Goal: Task Accomplishment & Management: Manage account settings

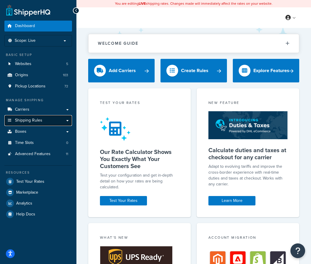
click at [53, 119] on link "Shipping Rules" at bounding box center [38, 120] width 68 height 11
click at [67, 120] on link "Shipping Rules" at bounding box center [38, 120] width 68 height 11
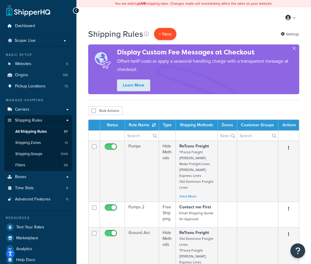
click at [164, 35] on p "+ New" at bounding box center [165, 34] width 22 height 12
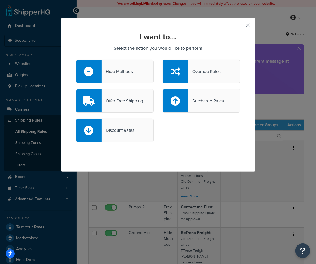
click at [202, 74] on div "Override Rates" at bounding box center [204, 71] width 32 height 8
click at [0, 0] on input "Override Rates" at bounding box center [0, 0] width 0 height 0
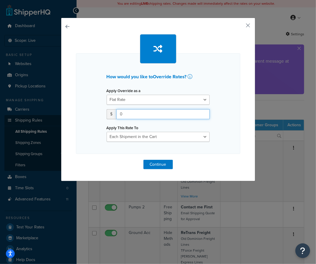
drag, startPoint x: 123, startPoint y: 113, endPoint x: 109, endPoint y: 116, distance: 14.6
click at [109, 116] on div "$ 0" at bounding box center [157, 114] width 103 height 10
type input "65"
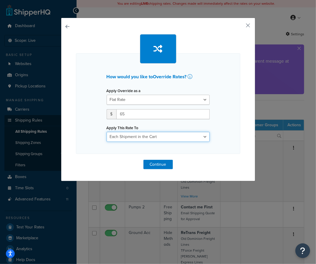
click at [144, 137] on select "Each Shipment in the Cart Each Origin in the Cart Each Shipping Group in the Ca…" at bounding box center [157, 137] width 103 height 10
click at [83, 147] on div "How would you like to Override Rates ? Apply Override as a Flat Rate Percentage…" at bounding box center [158, 103] width 164 height 101
click at [133, 138] on select "Each Shipment in the Cart Each Origin in the Cart Each Shipping Group in the Ca…" at bounding box center [157, 137] width 103 height 10
select select "ITEM"
click at [106, 132] on select "Each Shipment in the Cart Each Origin in the Cart Each Shipping Group in the Ca…" at bounding box center [157, 137] width 103 height 10
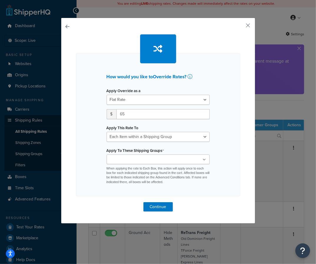
click at [124, 166] on p "When applying the rate to Each Box, this action will apply once to each box for…" at bounding box center [157, 175] width 103 height 18
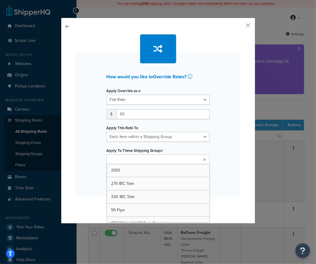
click at [125, 161] on input "Apply To These Shipping Groups" at bounding box center [134, 159] width 52 height 6
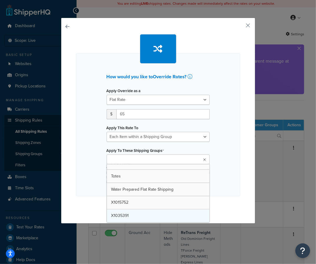
scroll to position [441, 0]
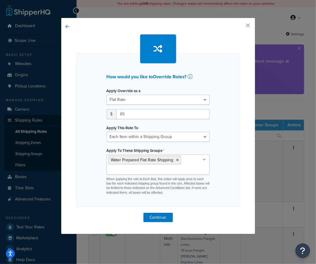
click at [78, 180] on div "How would you like to Override Rates ? Apply Override as a Flat Rate Percentage…" at bounding box center [158, 129] width 164 height 153
click at [163, 217] on button "Continue" at bounding box center [157, 217] width 29 height 9
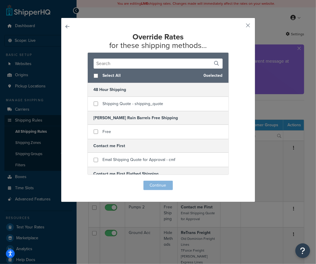
click at [135, 63] on input "text" at bounding box center [158, 64] width 129 height 10
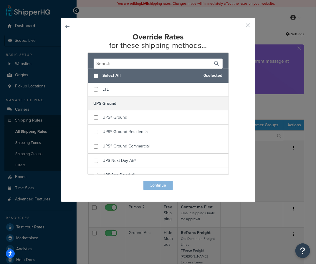
scroll to position [647, 0]
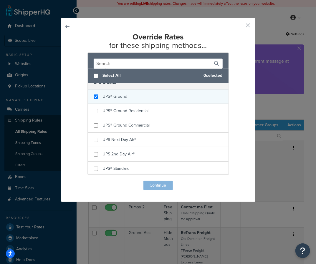
checkbox input "true"
click at [113, 93] on span "UPS® Ground" at bounding box center [115, 96] width 25 height 6
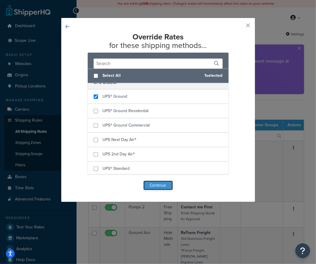
click at [150, 184] on button "Continue" at bounding box center [157, 185] width 29 height 9
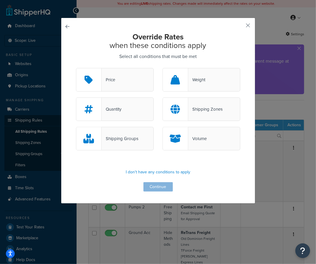
click at [177, 186] on div "Override Rates when these conditions apply Select all conditions that must be m…" at bounding box center [158, 112] width 164 height 159
click at [172, 29] on div "Override Rates when these conditions apply Select all conditions that must be m…" at bounding box center [158, 111] width 194 height 186
click at [119, 142] on div "Shipping Groups" at bounding box center [119, 138] width 37 height 8
click at [0, 0] on input "Shipping Groups" at bounding box center [0, 0] width 0 height 0
click at [150, 188] on button "Continue" at bounding box center [157, 186] width 29 height 9
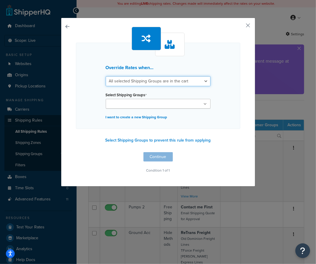
click at [157, 82] on select "All selected Shipping Groups are in the cart Any selected Shipping Groups are i…" at bounding box center [158, 81] width 105 height 10
click at [153, 103] on ul at bounding box center [158, 104] width 105 height 10
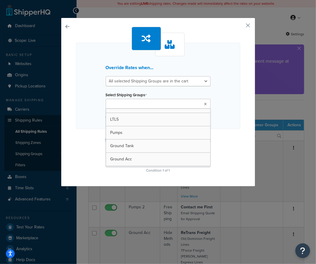
scroll to position [59, 0]
click at [80, 84] on div "Override Rates when... All selected Shipping Groups are in the cart Any selecte…" at bounding box center [158, 86] width 164 height 86
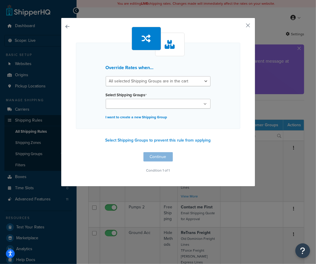
click at [76, 152] on button "button" at bounding box center [76, 152] width 0 height 0
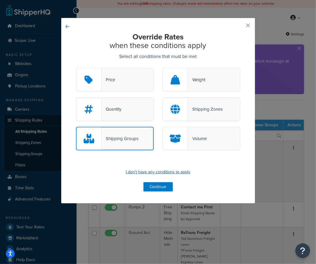
click at [174, 173] on p "I don't have any conditions to apply" at bounding box center [158, 172] width 164 height 8
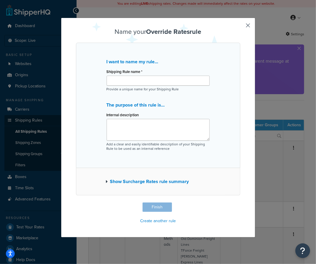
click at [152, 203] on div "Name your Override Rates rule I want to name my rule... Shipping Rule name * Pr…" at bounding box center [158, 126] width 164 height 197
click at [135, 181] on button "Show Surcharge Rates rule summary" at bounding box center [147, 181] width 83 height 8
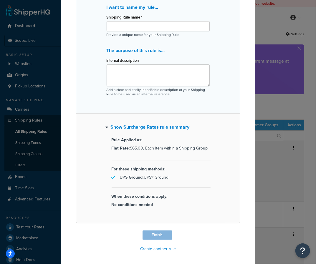
scroll to position [55, 0]
click at [152, 232] on div "Name your Override Rates rule I want to name my rule... Shipping Rule name * Pr…" at bounding box center [158, 113] width 164 height 279
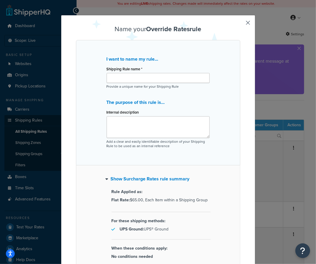
scroll to position [0, 0]
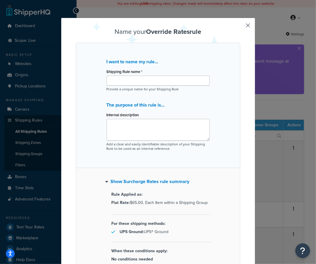
click at [91, 56] on div "I want to name my rule... Shipping Rule name * Provide a unique name for your S…" at bounding box center [158, 105] width 164 height 125
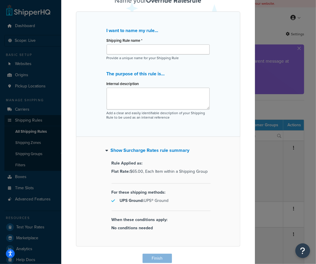
scroll to position [55, 0]
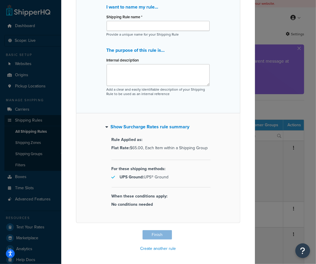
click at [155, 232] on div "Name your Override Rates rule I want to name my rule... Shipping Rule name * Pr…" at bounding box center [158, 113] width 164 height 279
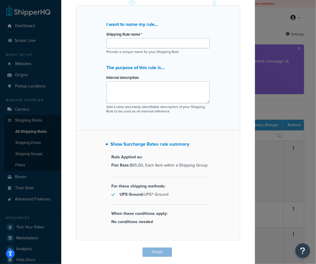
scroll to position [0, 0]
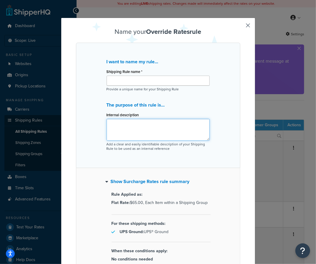
click at [143, 131] on textarea "Internal description" at bounding box center [157, 130] width 103 height 22
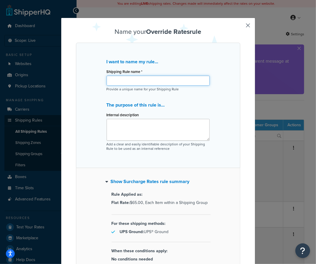
drag, startPoint x: 138, startPoint y: 81, endPoint x: 132, endPoint y: 87, distance: 7.9
click at [137, 81] on input "Shipping Rule name *" at bounding box center [157, 81] width 103 height 10
click at [76, 30] on h3 "Name your Override Rates rule" at bounding box center [158, 31] width 164 height 7
click at [129, 181] on button "Show Surcharge Rates rule summary" at bounding box center [148, 181] width 84 height 8
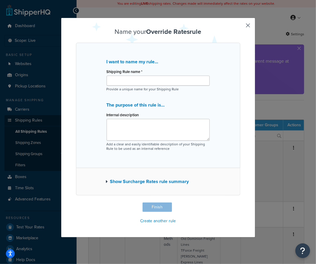
click at [240, 202] on button "button" at bounding box center [238, 202] width 1 height 1
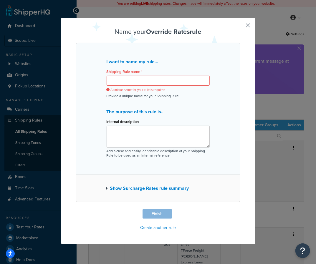
click at [156, 208] on div "Name your Override Rates rule I want to name my rule... Shipping Rule name * A …" at bounding box center [158, 130] width 164 height 204
click at [154, 214] on div "Name your Override Rates rule I want to name my rule... Shipping Rule name * A …" at bounding box center [158, 130] width 164 height 204
click at [240, 209] on button "button" at bounding box center [238, 209] width 1 height 1
click at [276, 127] on div "Name your Override Rates rule I want to name my rule... Shipping Rule name * A …" at bounding box center [158, 132] width 316 height 264
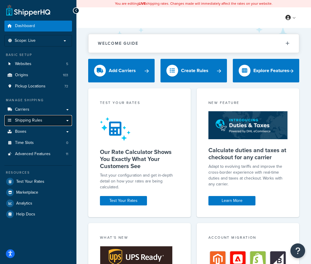
click at [65, 121] on link "Shipping Rules" at bounding box center [38, 120] width 68 height 11
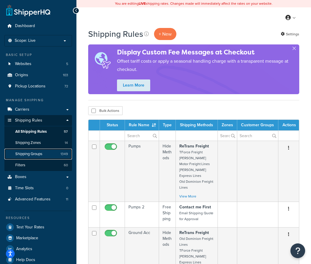
click at [42, 156] on span "Shipping Groups" at bounding box center [28, 153] width 27 height 5
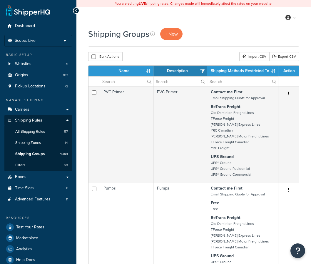
select select "15"
click at [129, 78] on input "text" at bounding box center [126, 81] width 53 height 10
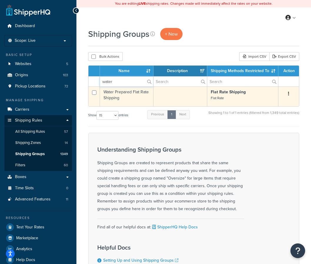
type input "water"
click at [122, 96] on td "Water Prepared Flat Rate Shipping" at bounding box center [127, 96] width 54 height 20
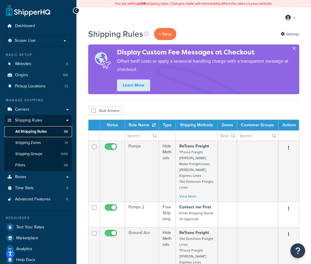
click at [31, 131] on span "All Shipping Rules" at bounding box center [30, 131] width 31 height 5
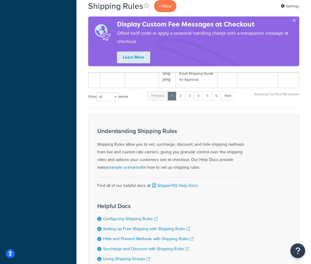
scroll to position [421, 0]
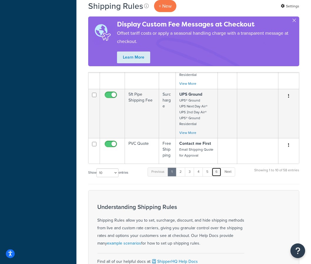
click at [218, 167] on link "6" at bounding box center [217, 171] width 10 height 9
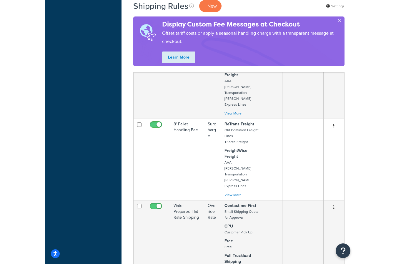
scroll to position [392, 0]
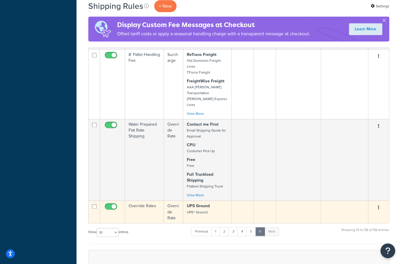
click at [94, 204] on input "checkbox" at bounding box center [94, 206] width 4 height 4
checkbox input "true"
click at [311, 203] on button "button" at bounding box center [378, 207] width 8 height 9
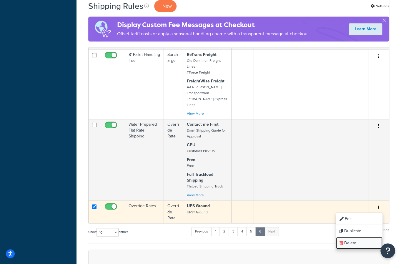
click at [311, 237] on link "Delete" at bounding box center [359, 243] width 46 height 12
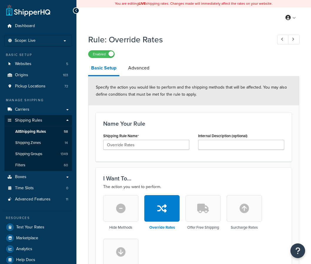
select select "ITEM"
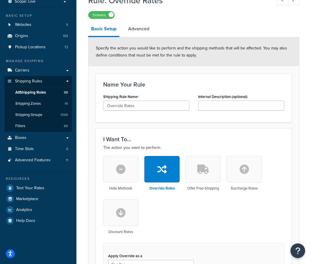
scroll to position [29, 0]
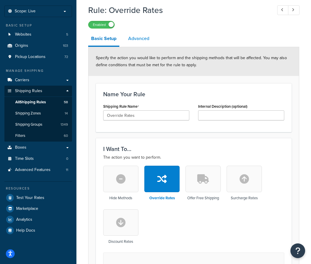
click at [139, 43] on link "Advanced" at bounding box center [138, 38] width 27 height 14
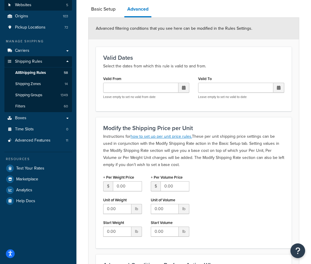
select select "ITEM"
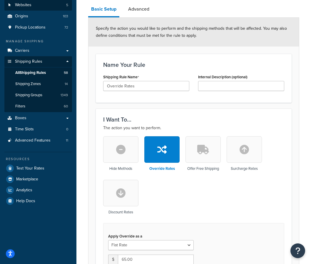
scroll to position [29, 0]
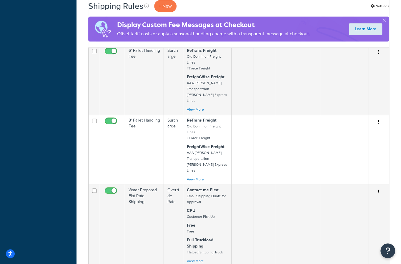
scroll to position [353, 0]
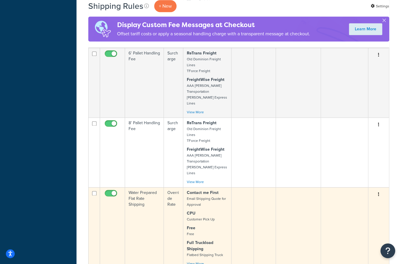
click at [139, 187] on td "Water Prepared Flat Rate Shipping" at bounding box center [144, 227] width 39 height 81
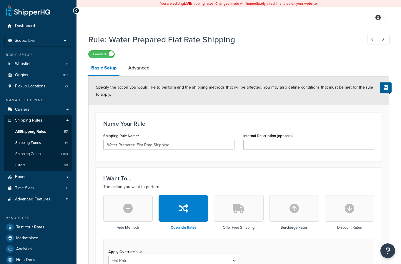
select select "ITEM"
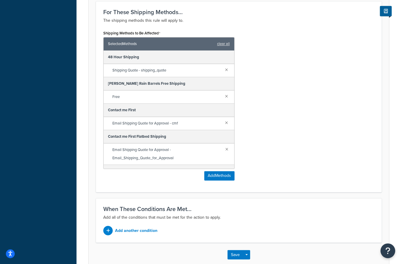
scroll to position [348, 0]
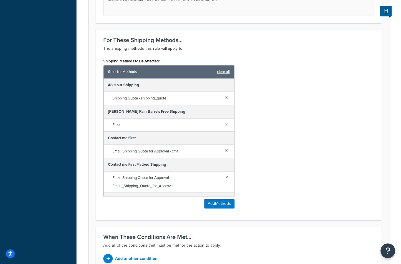
click at [219, 68] on link "clear all" at bounding box center [223, 72] width 13 height 8
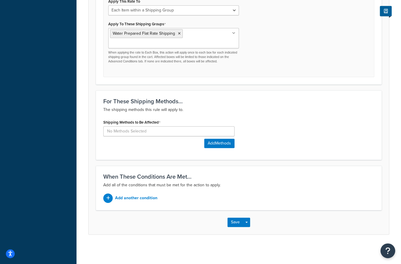
scroll to position [286, 0]
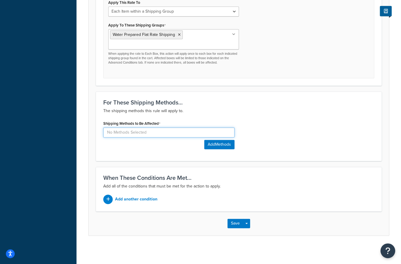
click at [141, 133] on input at bounding box center [168, 132] width 131 height 10
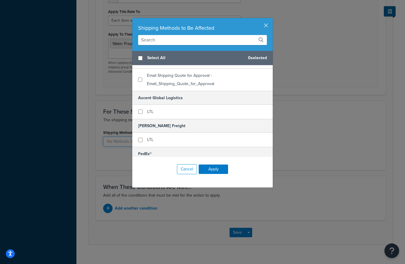
scroll to position [294, 0]
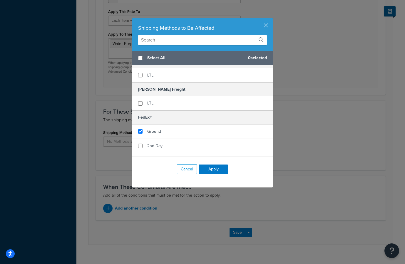
checkbox input "true"
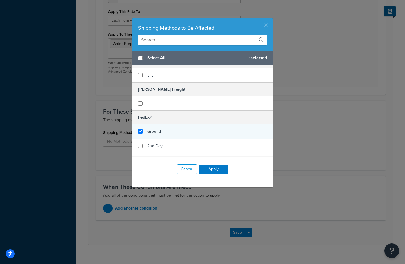
drag, startPoint x: 179, startPoint y: 129, endPoint x: 175, endPoint y: 130, distance: 4.3
click at [175, 130] on div "Ground" at bounding box center [202, 131] width 141 height 14
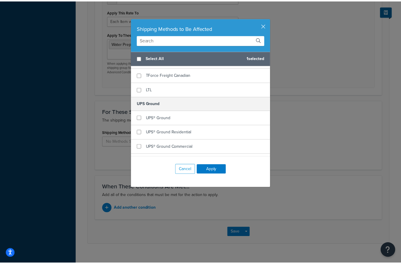
scroll to position [618, 0]
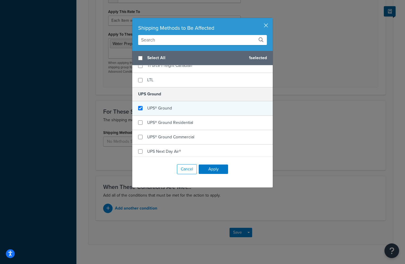
checkbox input "true"
click at [168, 105] on span "UPS® Ground" at bounding box center [159, 108] width 25 height 6
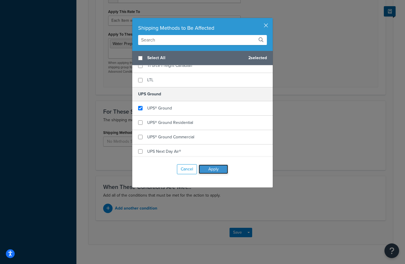
click at [210, 169] on button "Apply" at bounding box center [213, 168] width 29 height 9
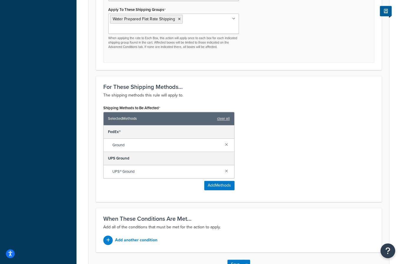
scroll to position [342, 0]
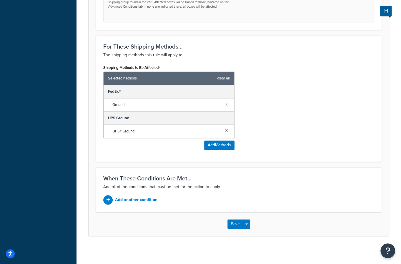
click at [250, 223] on div "Save Save Dropdown Save and Edit Save and Duplicate Save and Create New" at bounding box center [239, 224] width 300 height 24
click at [235, 222] on button "Save" at bounding box center [235, 223] width 16 height 9
